Goal: Communication & Community: Ask a question

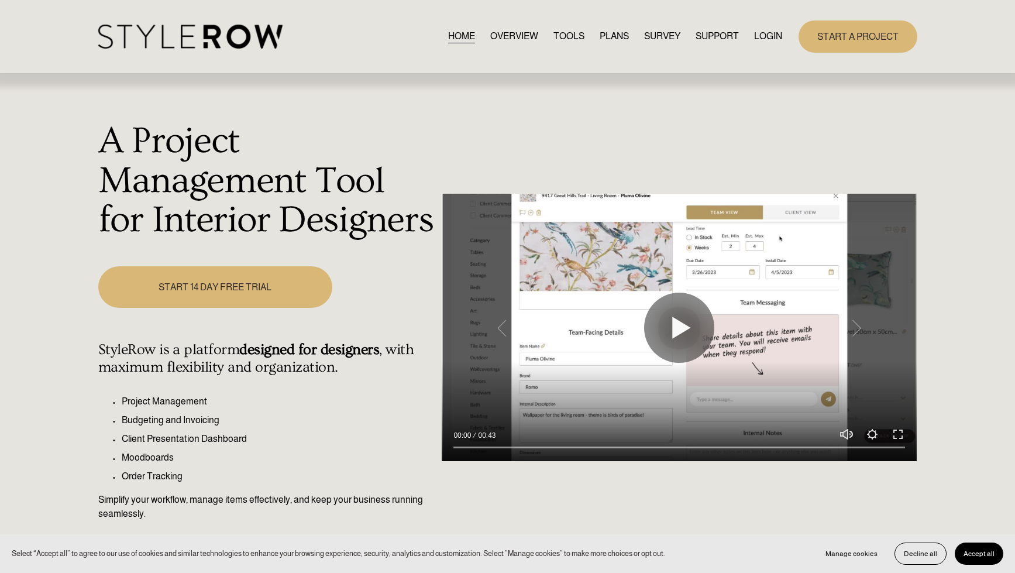
click at [759, 35] on link "LOGIN" at bounding box center [768, 37] width 28 height 16
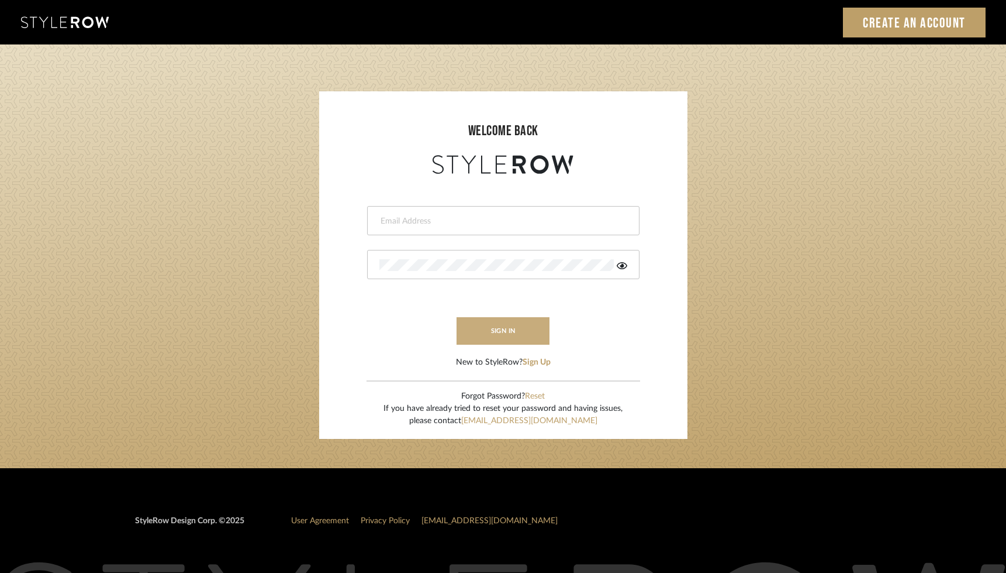
type input "ann@annkottlerhome.com"
click at [492, 324] on button "sign in" at bounding box center [504, 330] width 94 height 27
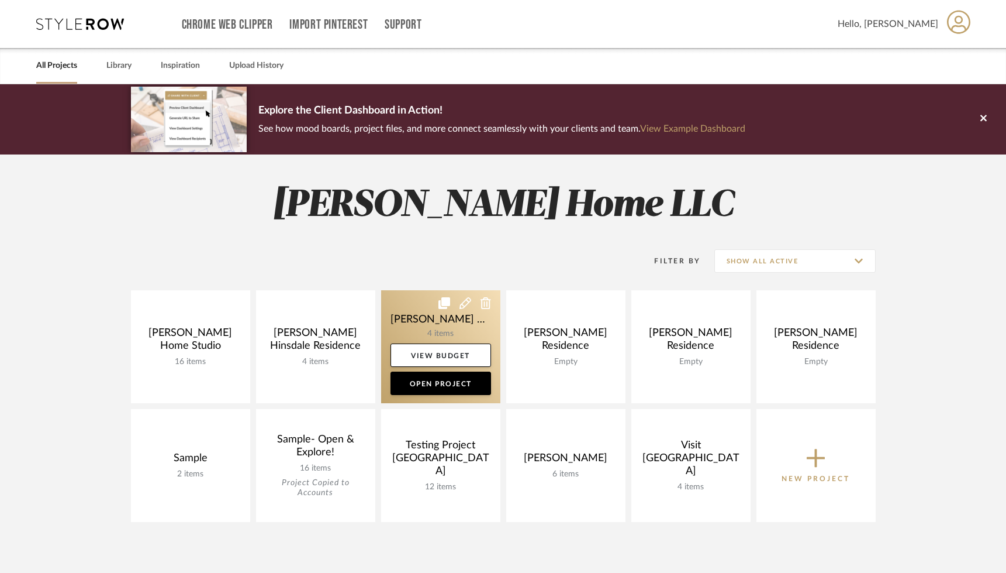
click at [478, 319] on link at bounding box center [440, 346] width 119 height 113
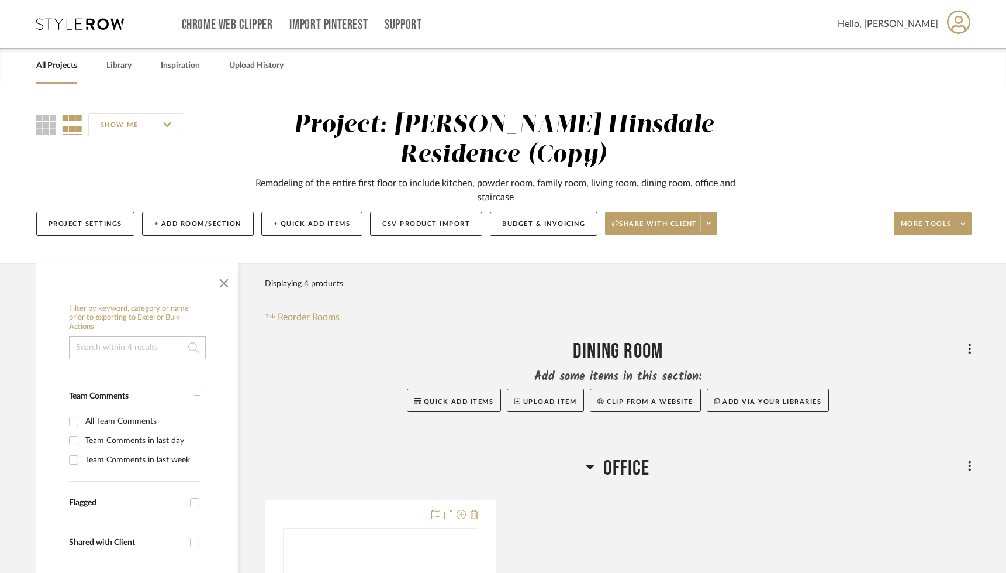
click at [60, 68] on link "All Projects" at bounding box center [56, 66] width 41 height 16
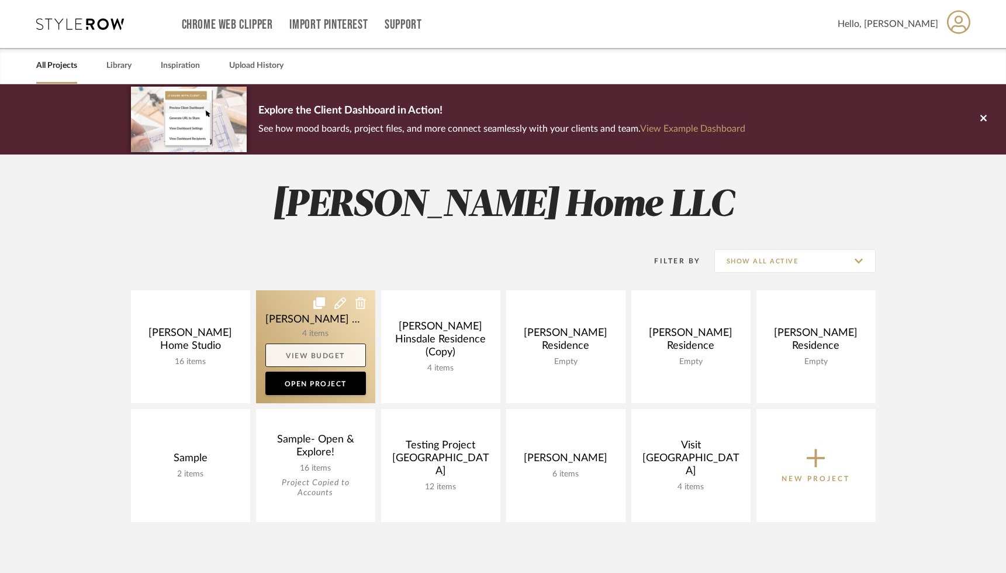
click at [324, 347] on link "View Budget" at bounding box center [316, 354] width 101 height 23
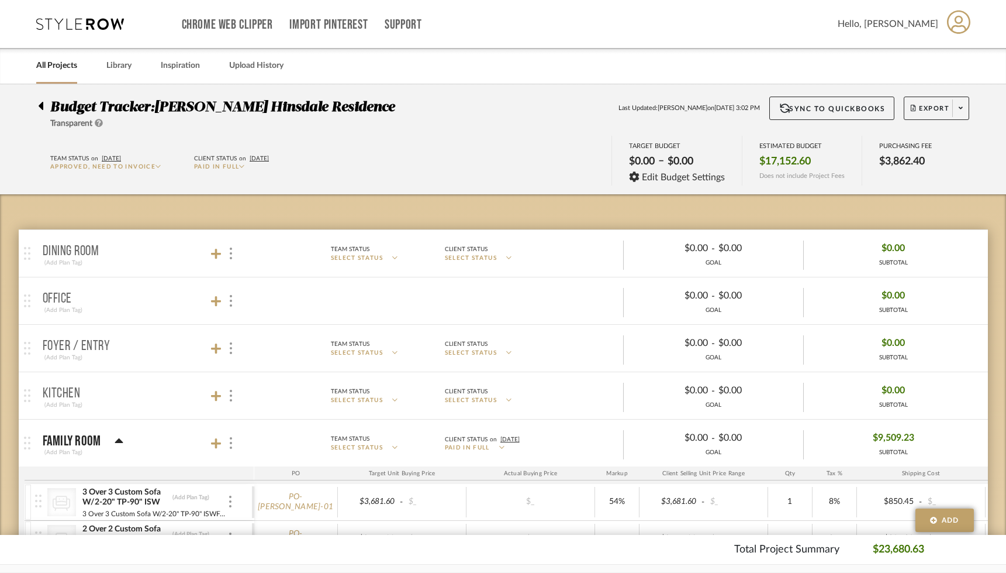
click at [61, 65] on link "All Projects" at bounding box center [56, 66] width 41 height 16
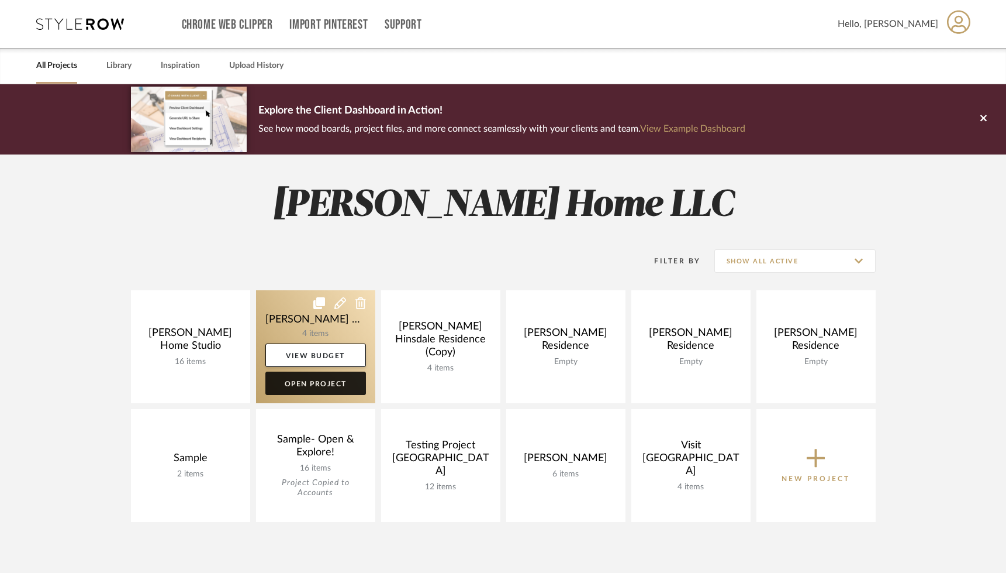
click at [305, 387] on link "Open Project" at bounding box center [316, 382] width 101 height 23
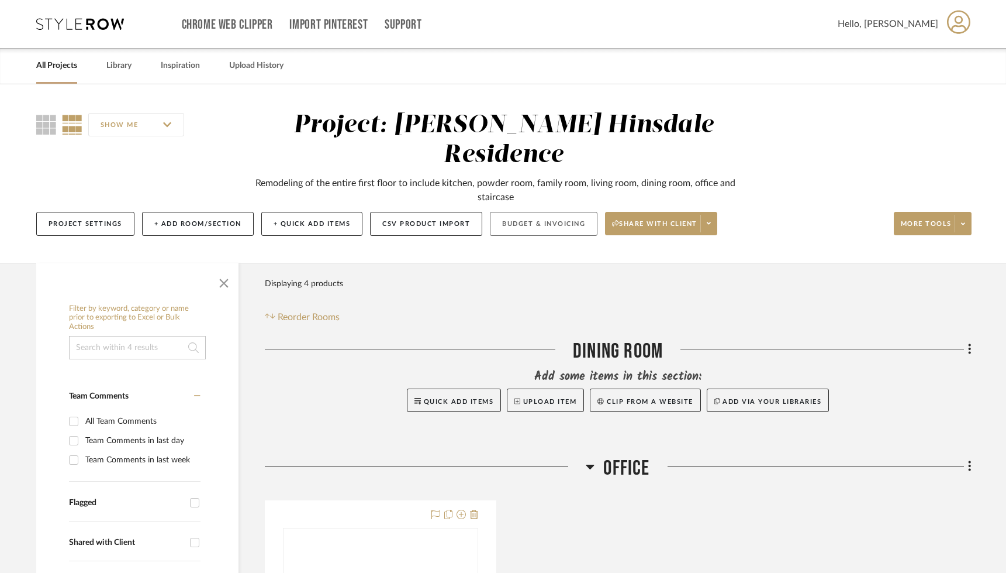
click at [530, 212] on button "Budget & Invoicing" at bounding box center [544, 224] width 108 height 24
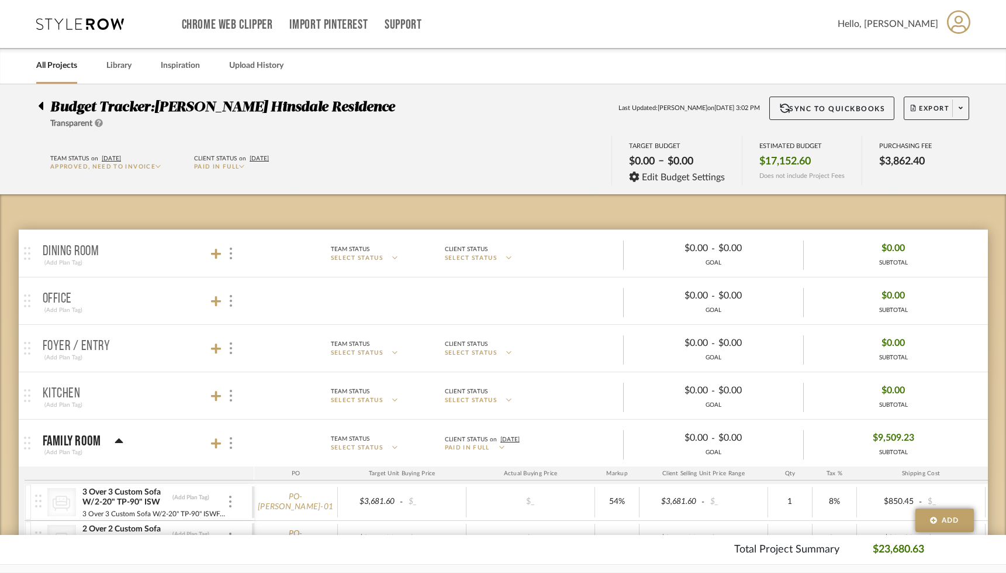
click at [180, 435] on mat-panel-title "Family Room (Add Plan Tag)" at bounding box center [146, 443] width 206 height 29
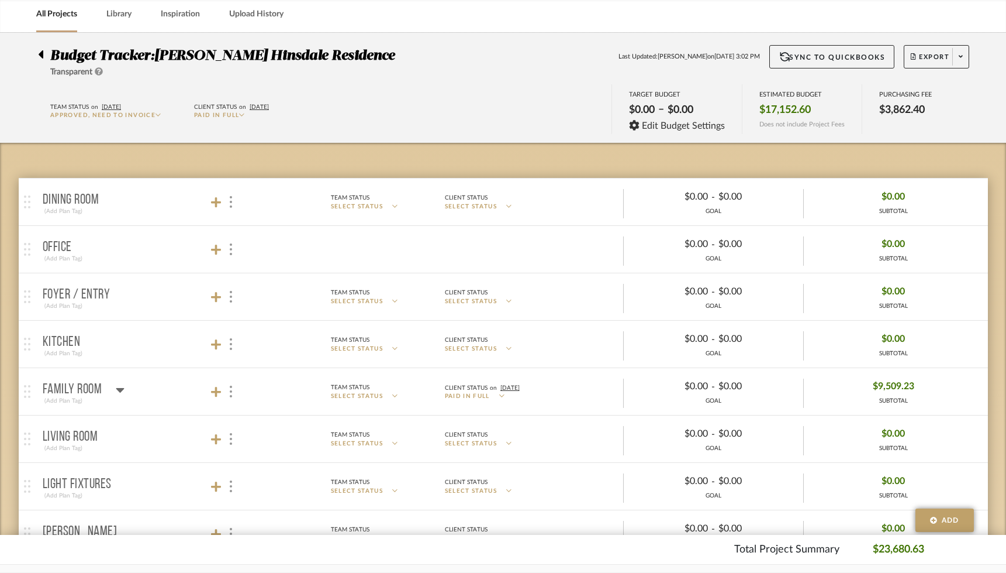
scroll to position [53, 0]
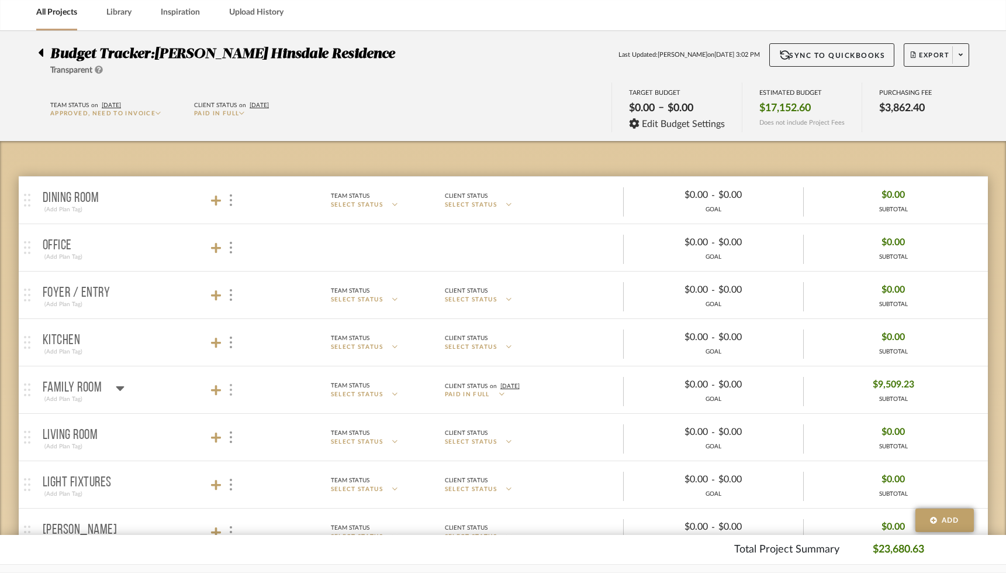
click at [235, 391] on div at bounding box center [231, 390] width 12 height 16
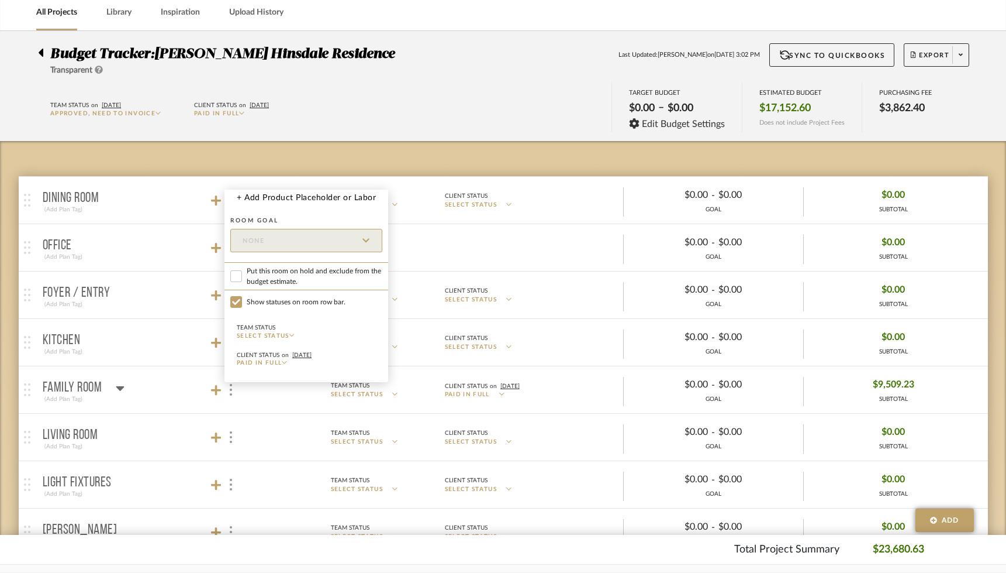
click at [184, 385] on div at bounding box center [503, 286] width 1006 height 573
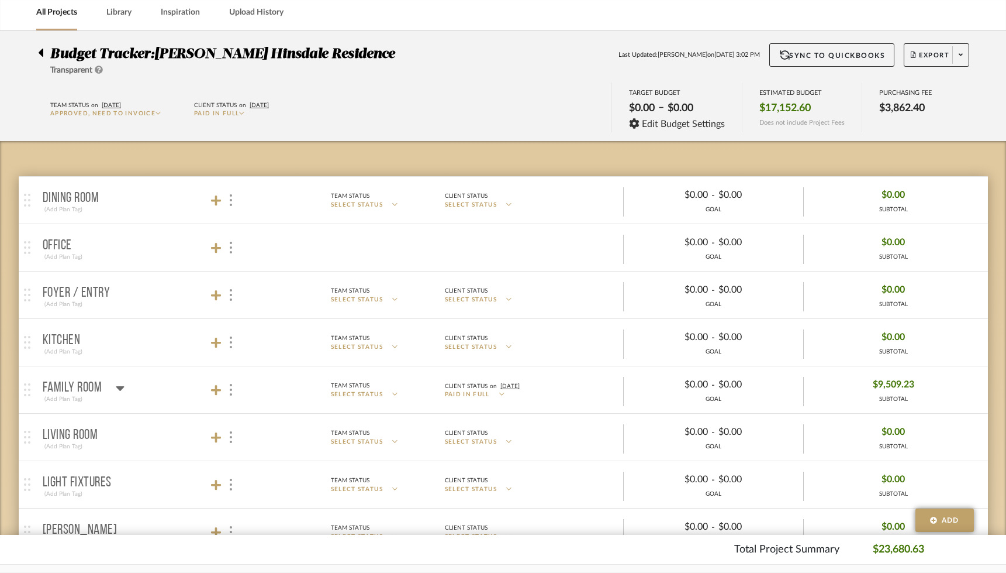
click at [85, 386] on p "Family Room" at bounding box center [73, 388] width 60 height 14
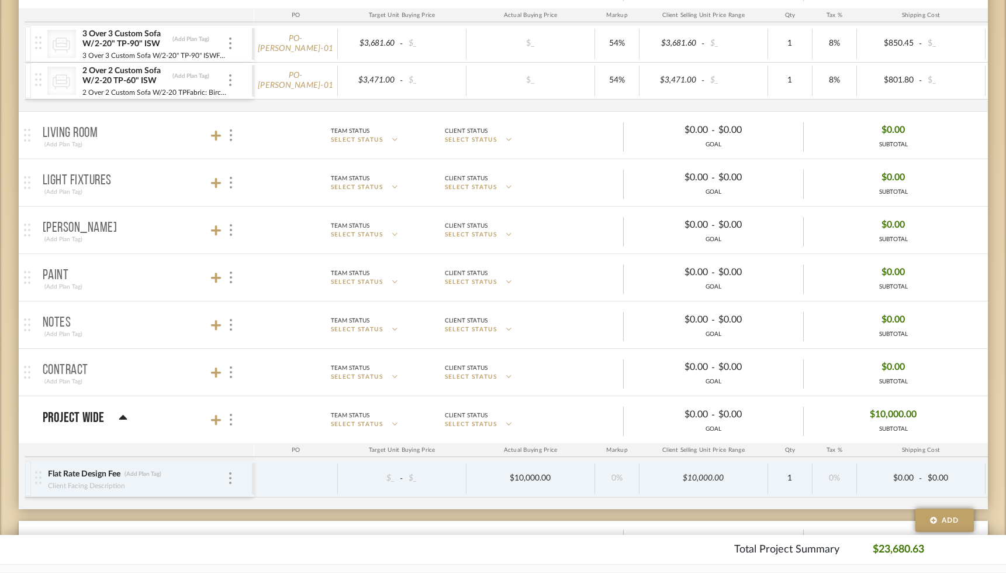
scroll to position [0, 0]
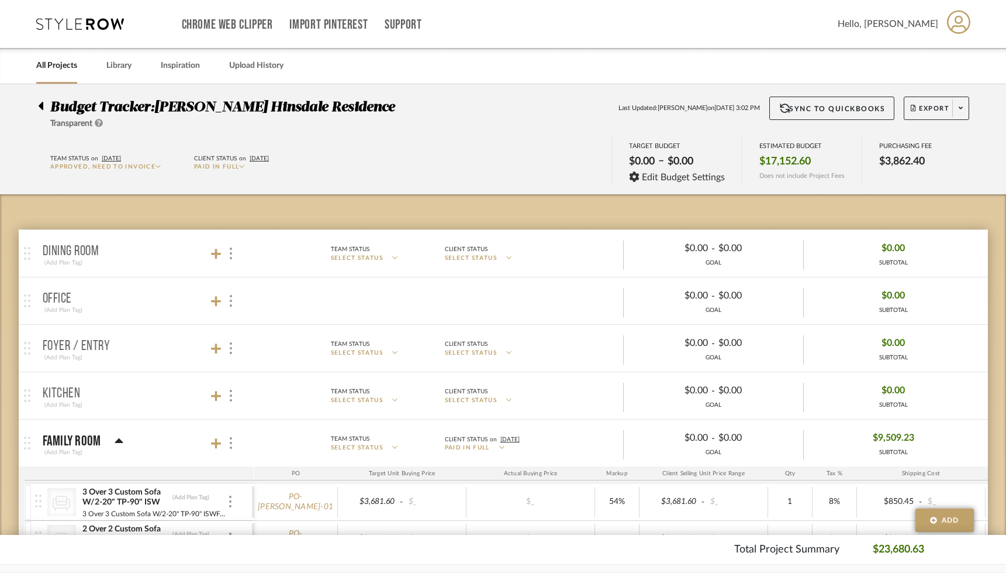
click at [44, 105] on div at bounding box center [44, 103] width 12 height 14
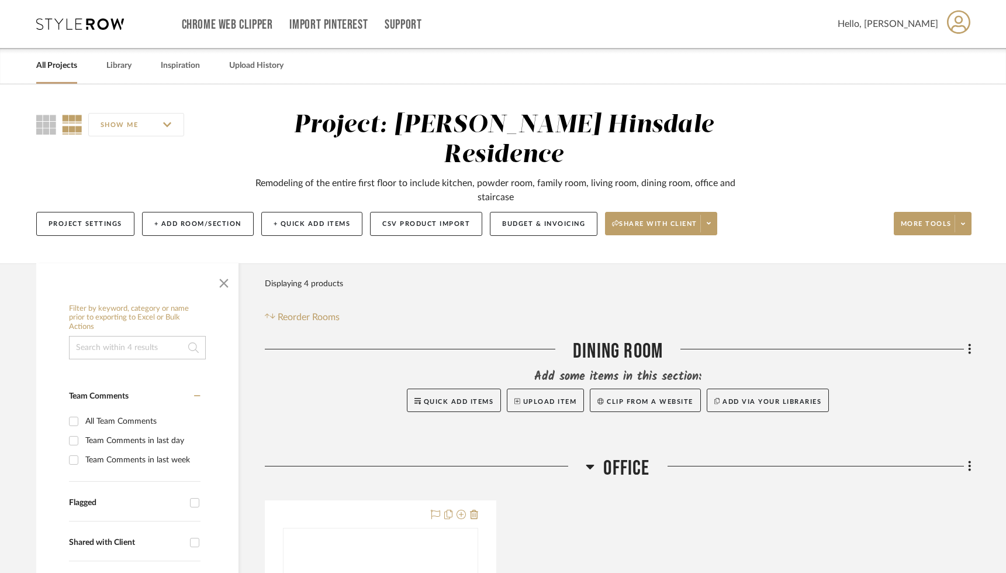
click at [49, 64] on link "All Projects" at bounding box center [56, 66] width 41 height 16
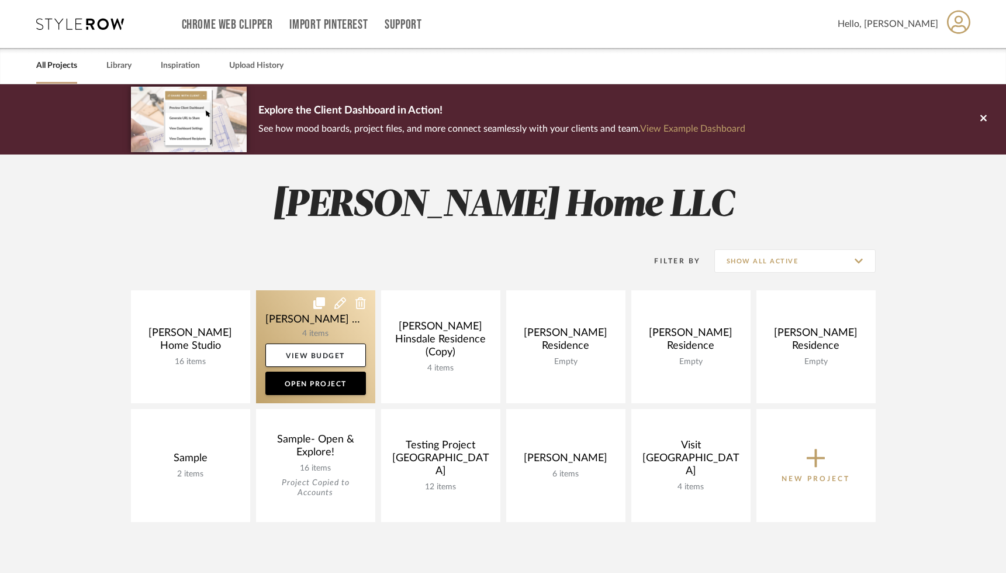
click at [358, 302] on icon at bounding box center [361, 303] width 11 height 12
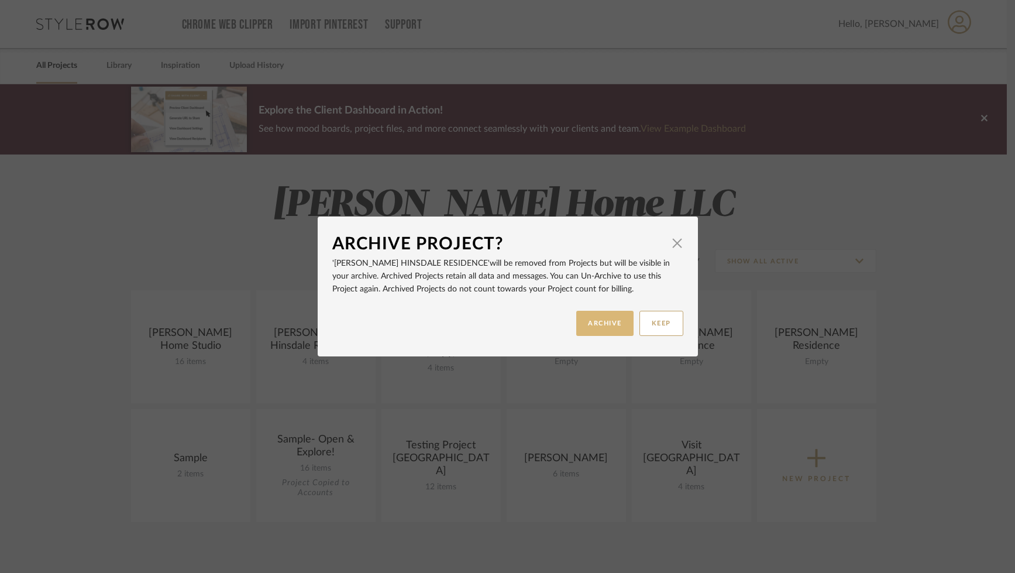
click at [578, 318] on button "ARCHIVE" at bounding box center [604, 323] width 57 height 25
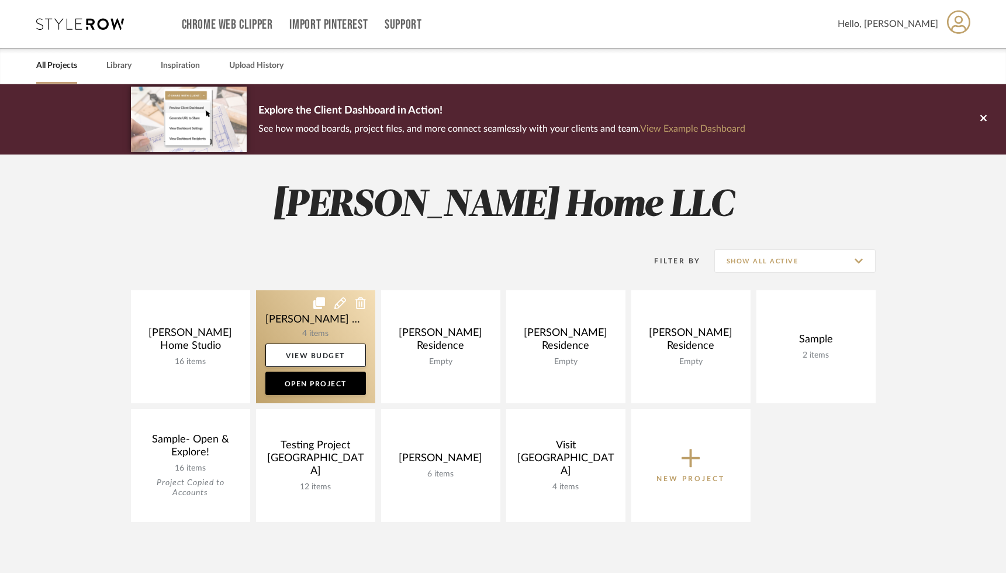
click at [358, 300] on icon at bounding box center [361, 303] width 11 height 12
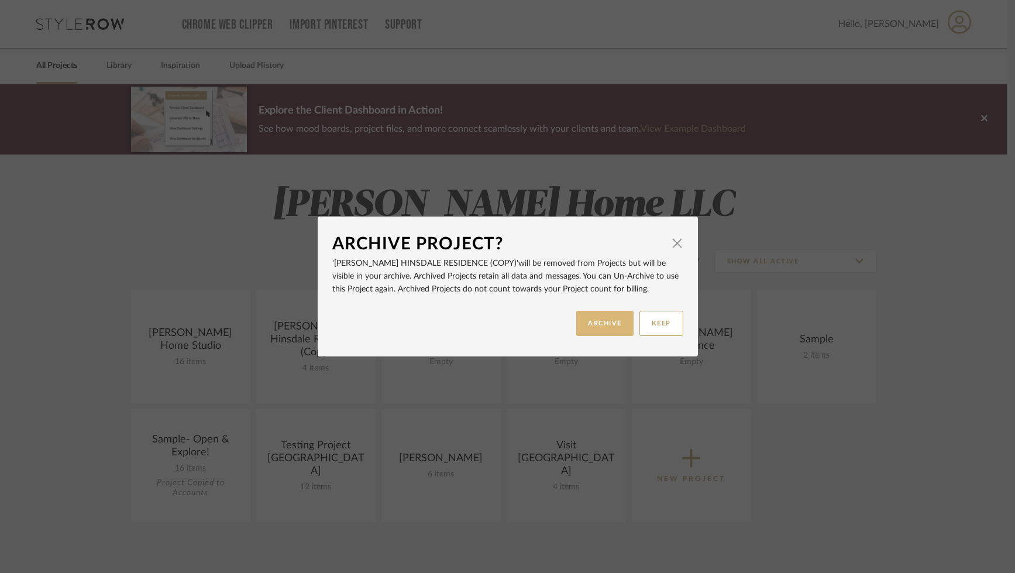
click at [592, 315] on button "ARCHIVE" at bounding box center [604, 323] width 57 height 25
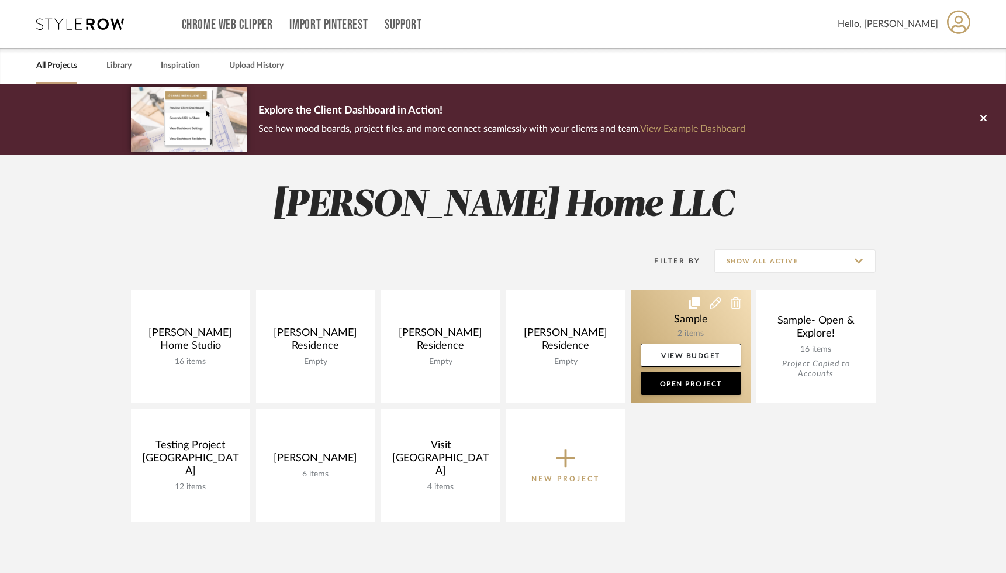
click at [732, 301] on icon at bounding box center [736, 303] width 11 height 12
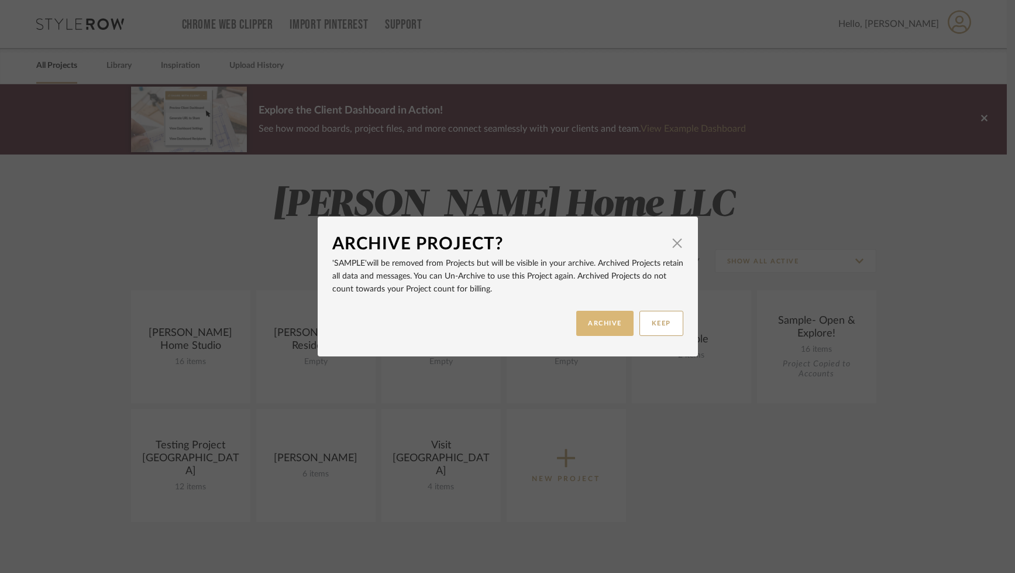
click at [587, 319] on button "ARCHIVE" at bounding box center [604, 323] width 57 height 25
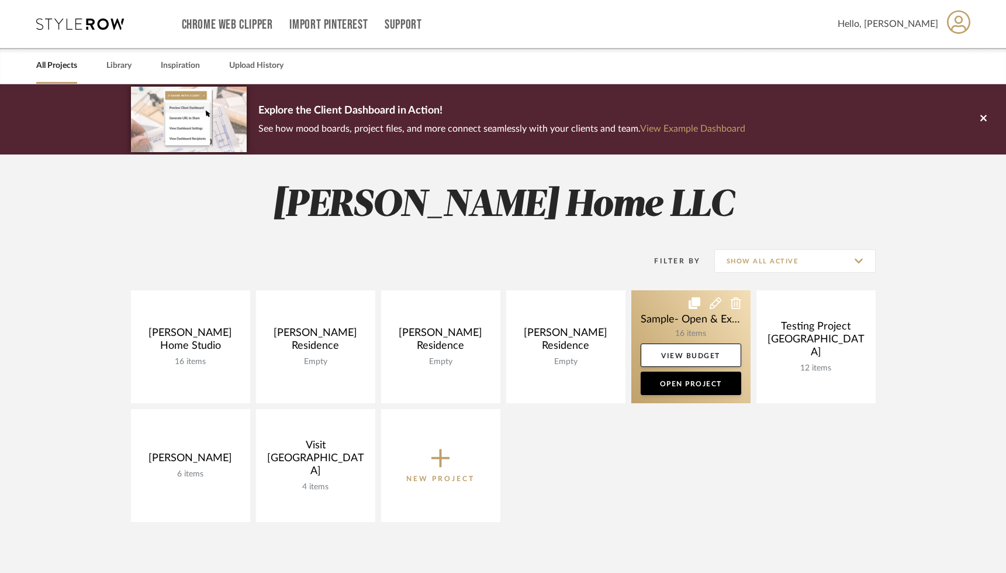
click at [733, 304] on icon at bounding box center [736, 303] width 11 height 12
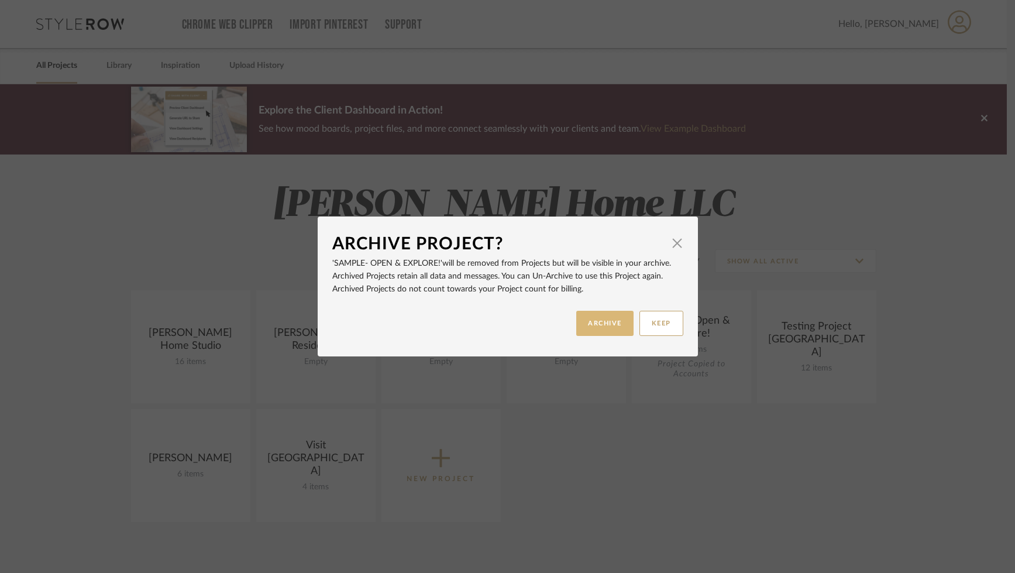
click at [606, 326] on button "ARCHIVE" at bounding box center [604, 323] width 57 height 25
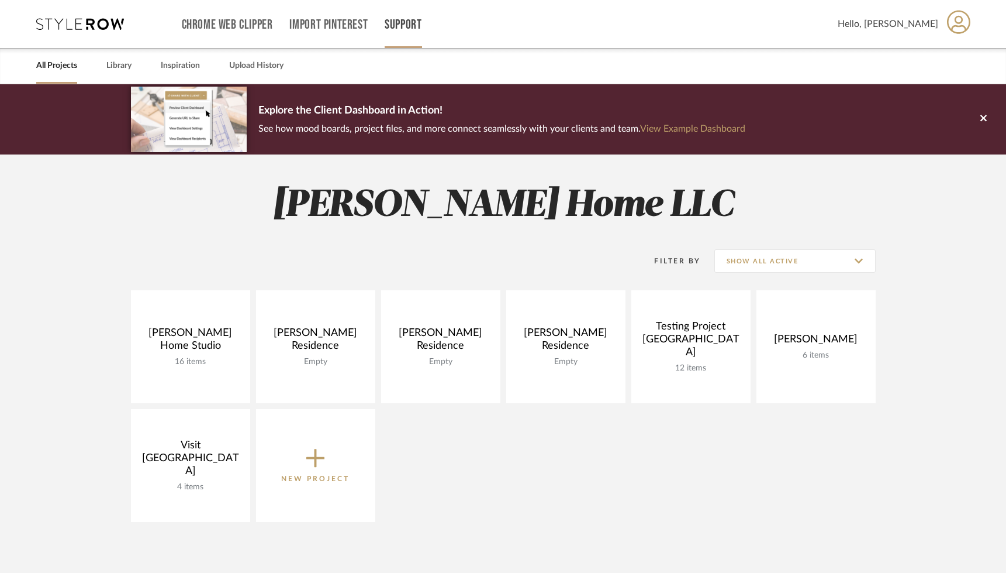
click at [405, 20] on link "Support" at bounding box center [403, 25] width 37 height 10
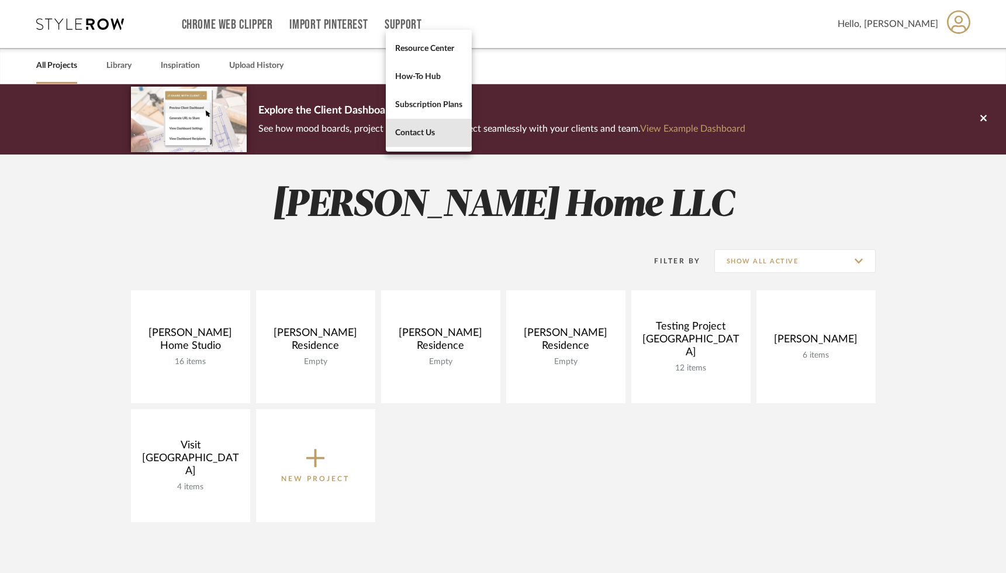
click at [426, 132] on span "Contact Us" at bounding box center [428, 132] width 67 height 10
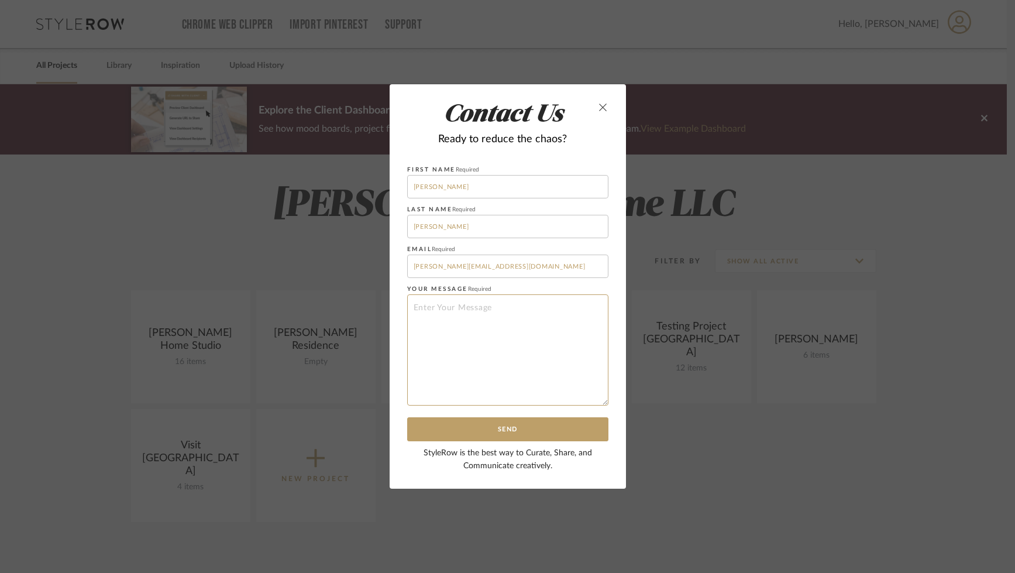
click at [456, 316] on textarea at bounding box center [507, 349] width 201 height 111
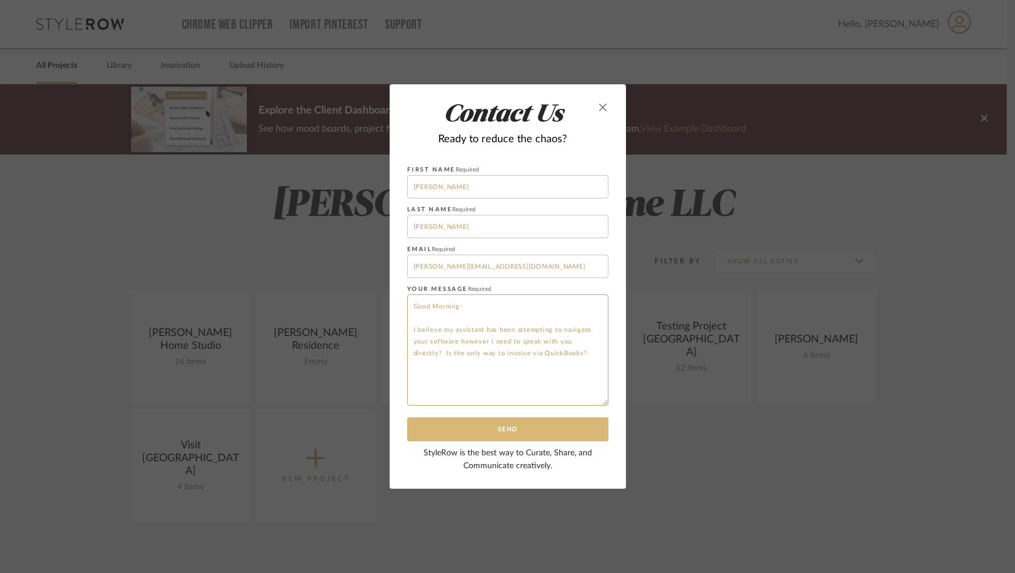
type textarea "Good Morning- I believe my assistant has been attempting to navigate your softw…"
click at [465, 420] on button "Send" at bounding box center [507, 429] width 201 height 24
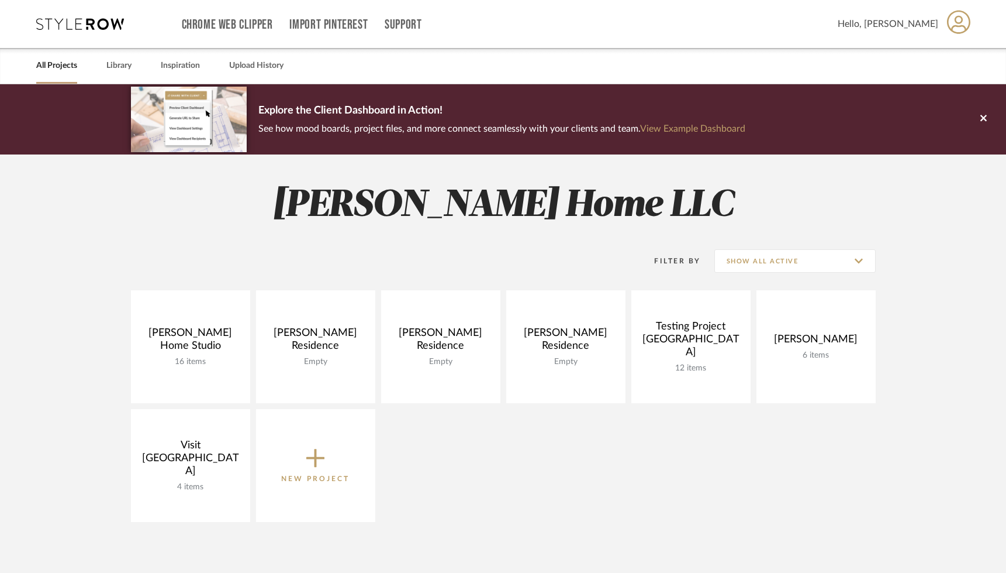
click at [95, 25] on icon at bounding box center [80, 24] width 88 height 12
click at [695, 127] on link "View Example Dashboard" at bounding box center [692, 128] width 105 height 9
click at [325, 29] on link "Import Pinterest" at bounding box center [328, 25] width 78 height 10
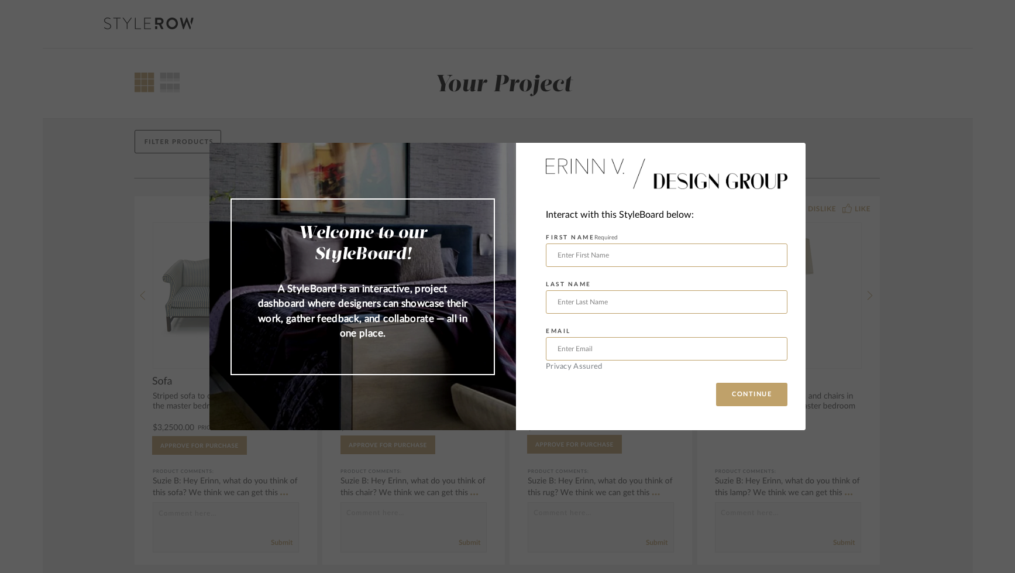
click at [284, 89] on div "Welcome to our StyleBoard! A StyleBoard is an interactive, project dashboard wh…" at bounding box center [507, 286] width 1015 height 573
click at [648, 261] on input "text" at bounding box center [667, 254] width 242 height 23
type input "Ann"
type input "Kottler"
type input "[PERSON_NAME][EMAIL_ADDRESS][DOMAIN_NAME]"
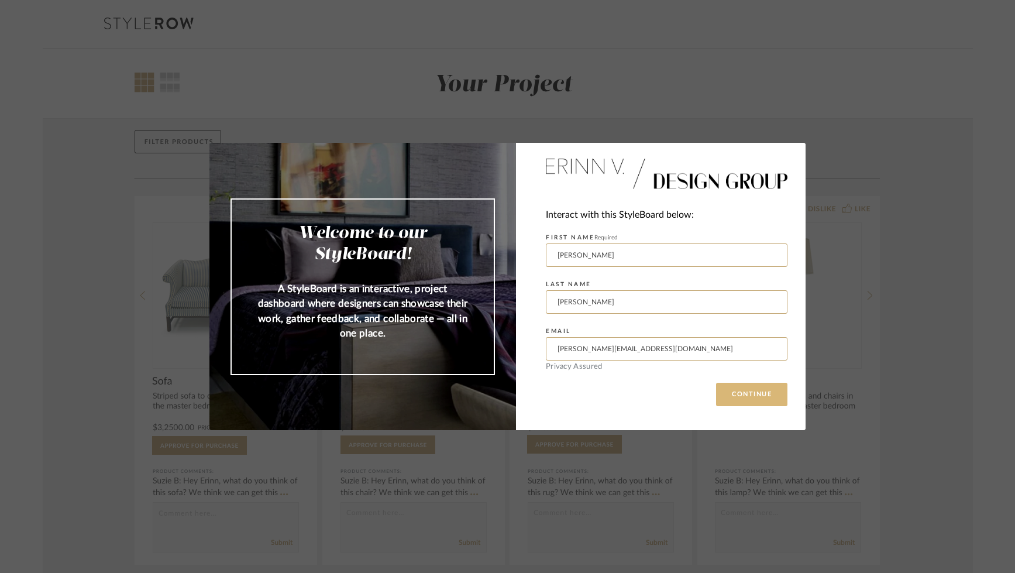
click at [742, 398] on button "CONTINUE" at bounding box center [751, 393] width 71 height 23
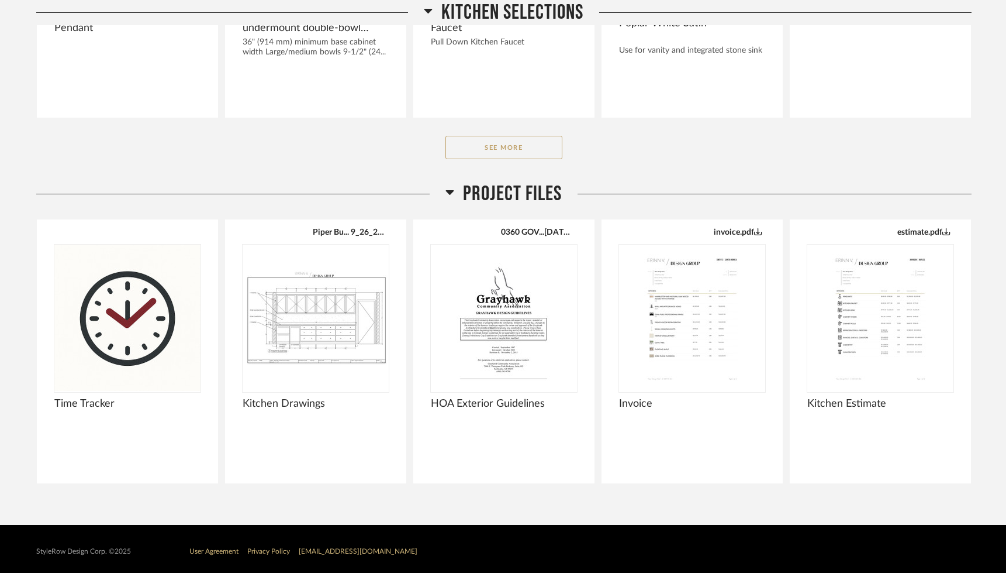
scroll to position [752, 0]
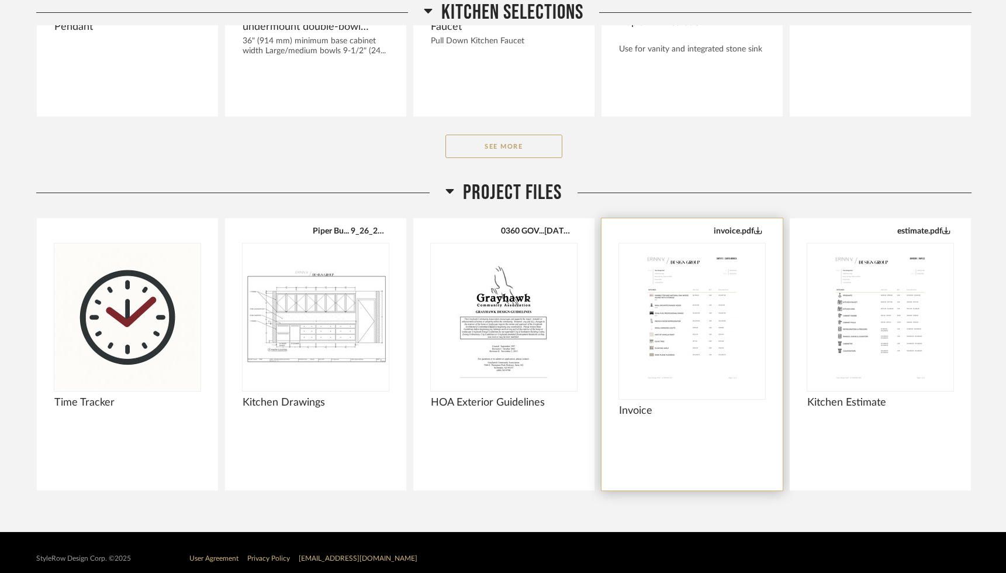
click at [665, 299] on img "0" at bounding box center [692, 316] width 146 height 146
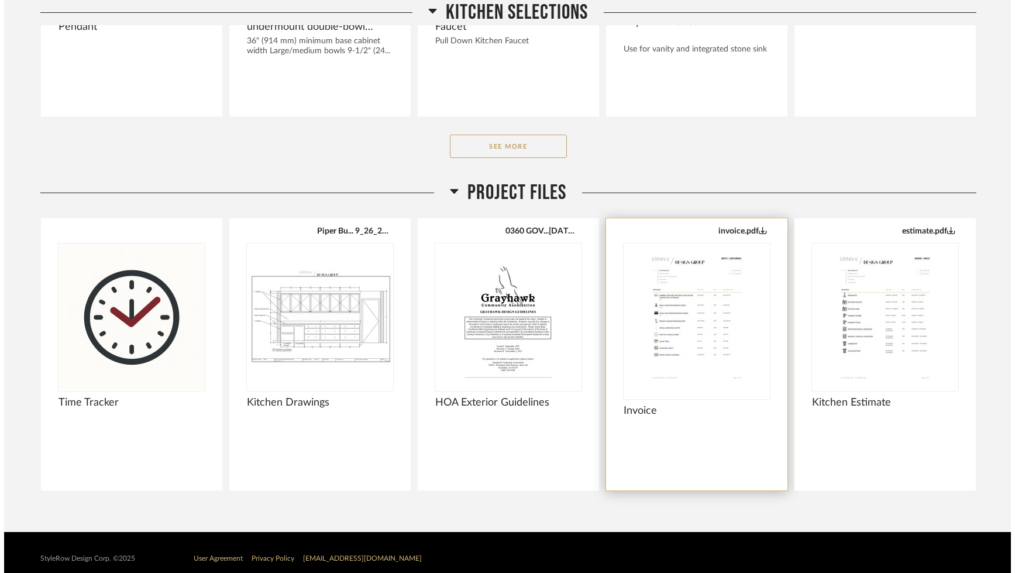
scroll to position [0, 0]
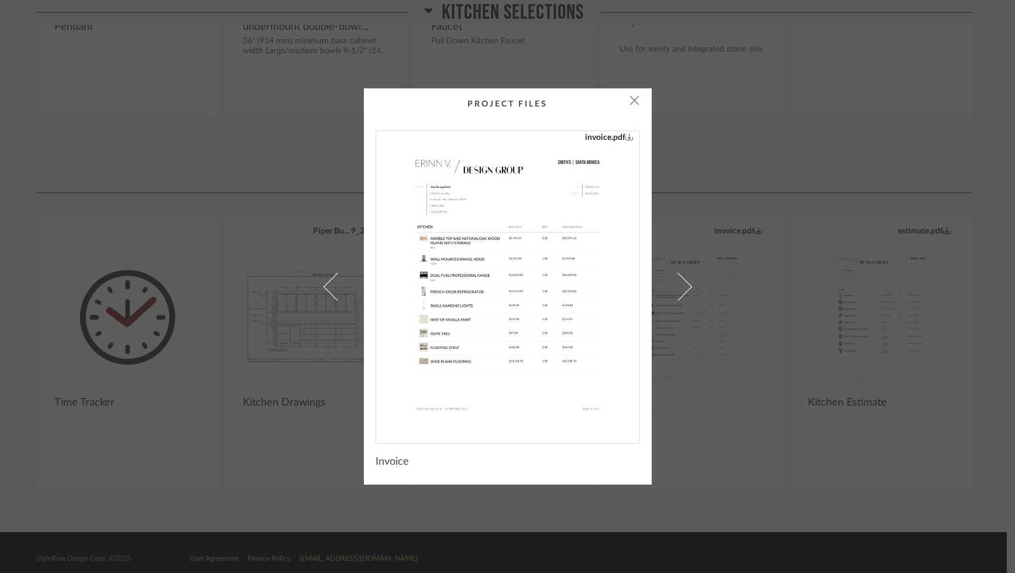
click at [610, 136] on link "invoice.pdf" at bounding box center [609, 137] width 49 height 13
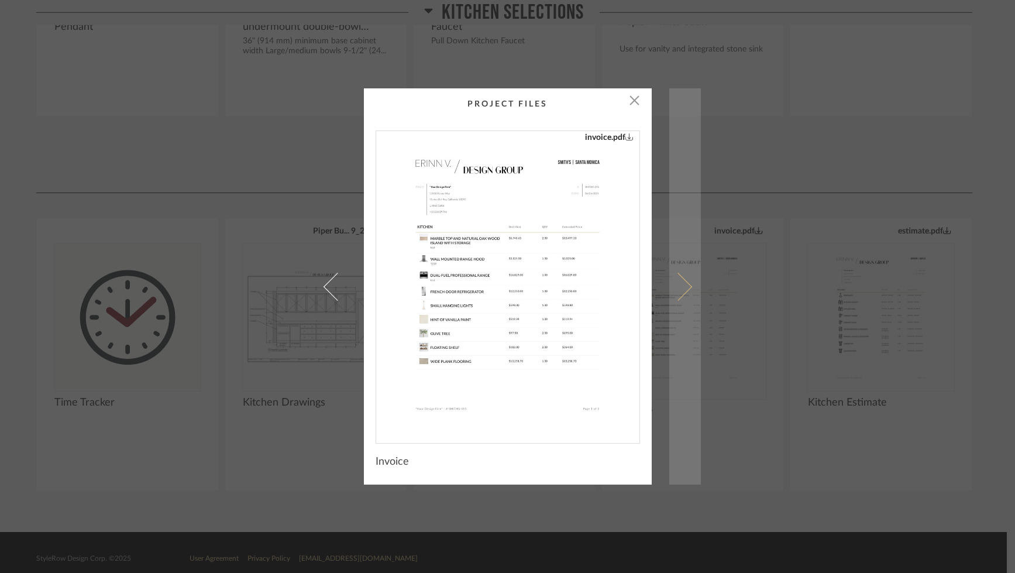
click at [676, 284] on span at bounding box center [677, 286] width 28 height 28
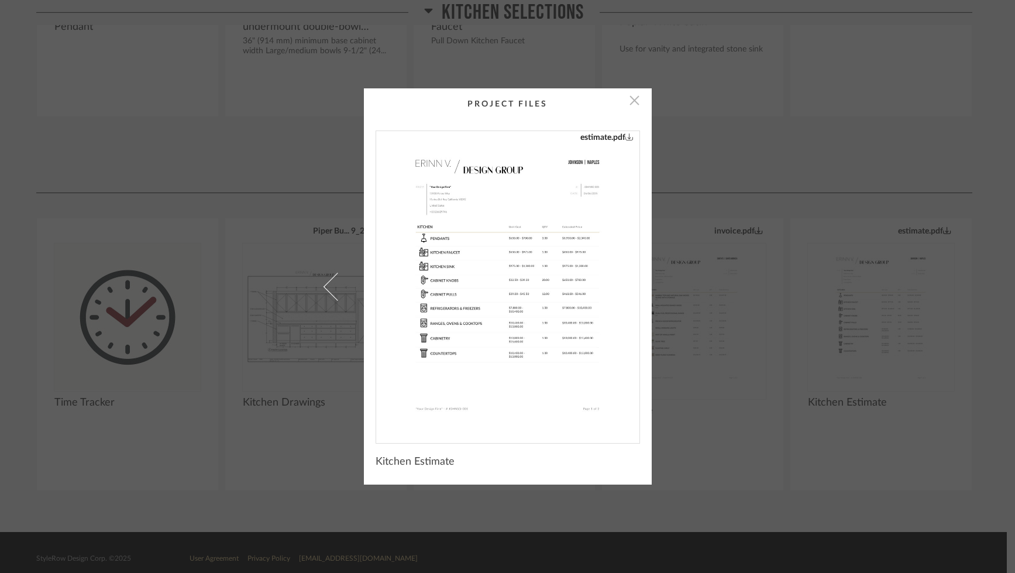
click at [626, 98] on span "button" at bounding box center [634, 99] width 23 height 23
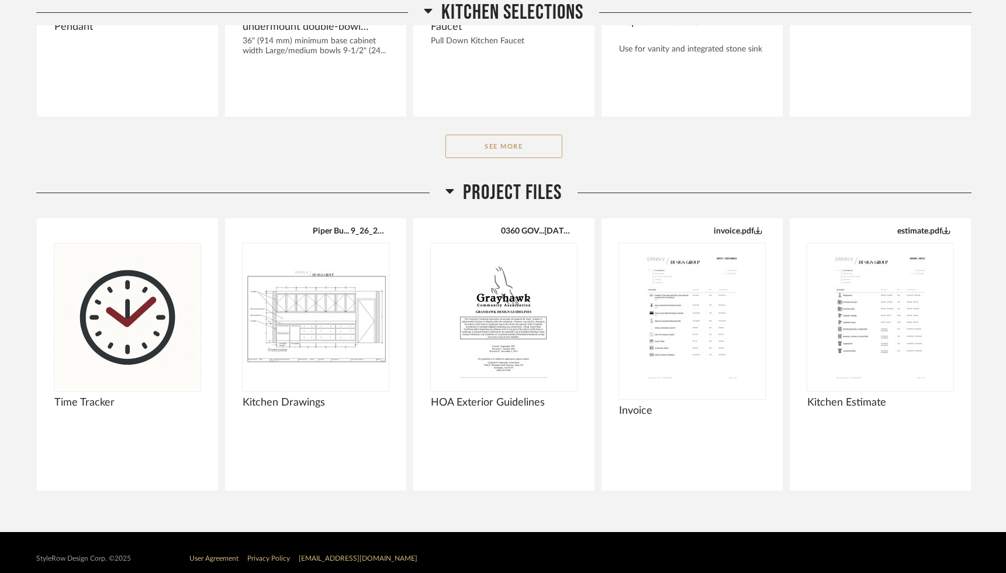
scroll to position [764, 0]
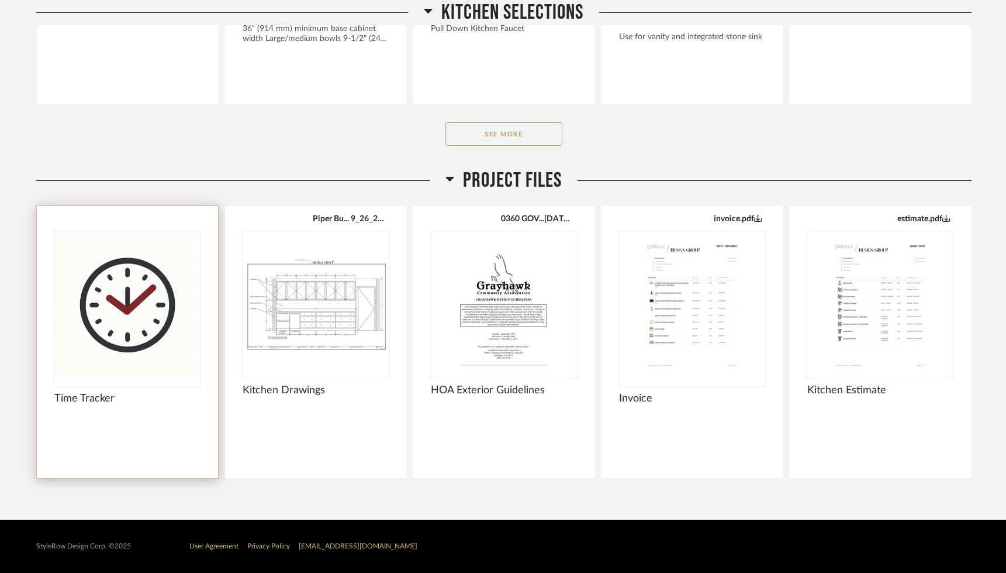
click at [0, 0] on img at bounding box center [0, 0] width 0 height 0
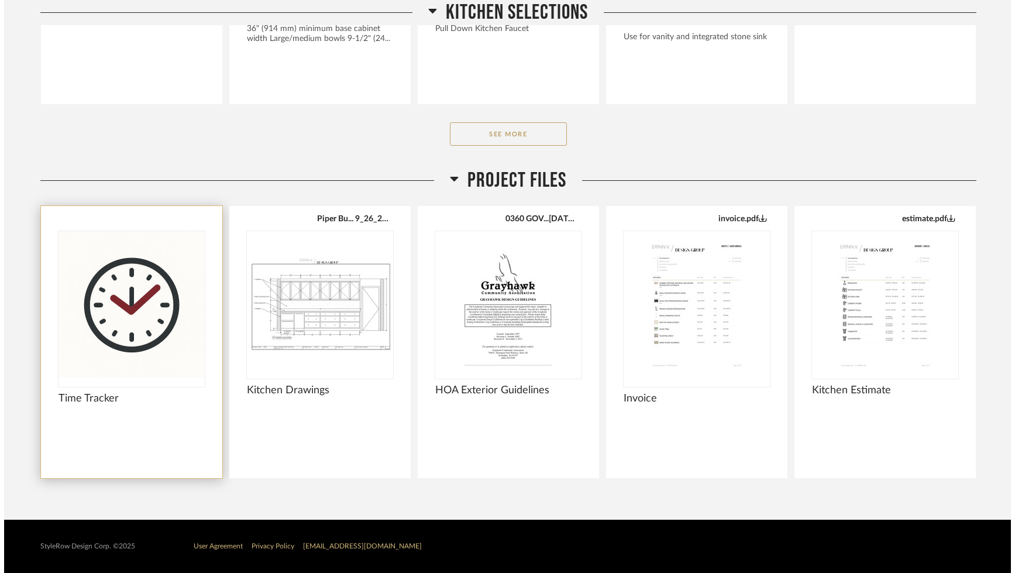
scroll to position [0, 0]
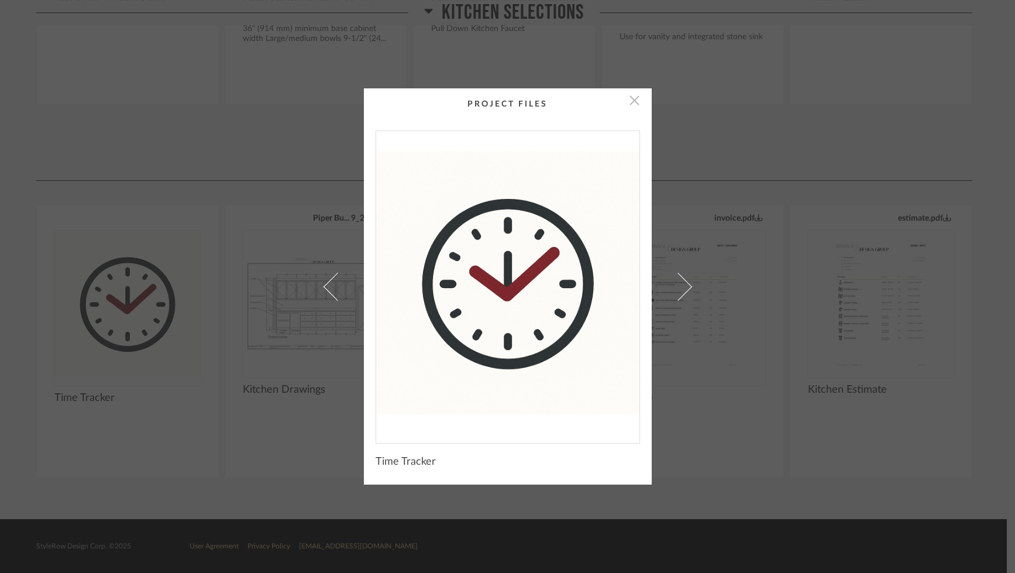
click at [630, 101] on span "button" at bounding box center [634, 99] width 23 height 23
